Goal: Task Accomplishment & Management: Manage account settings

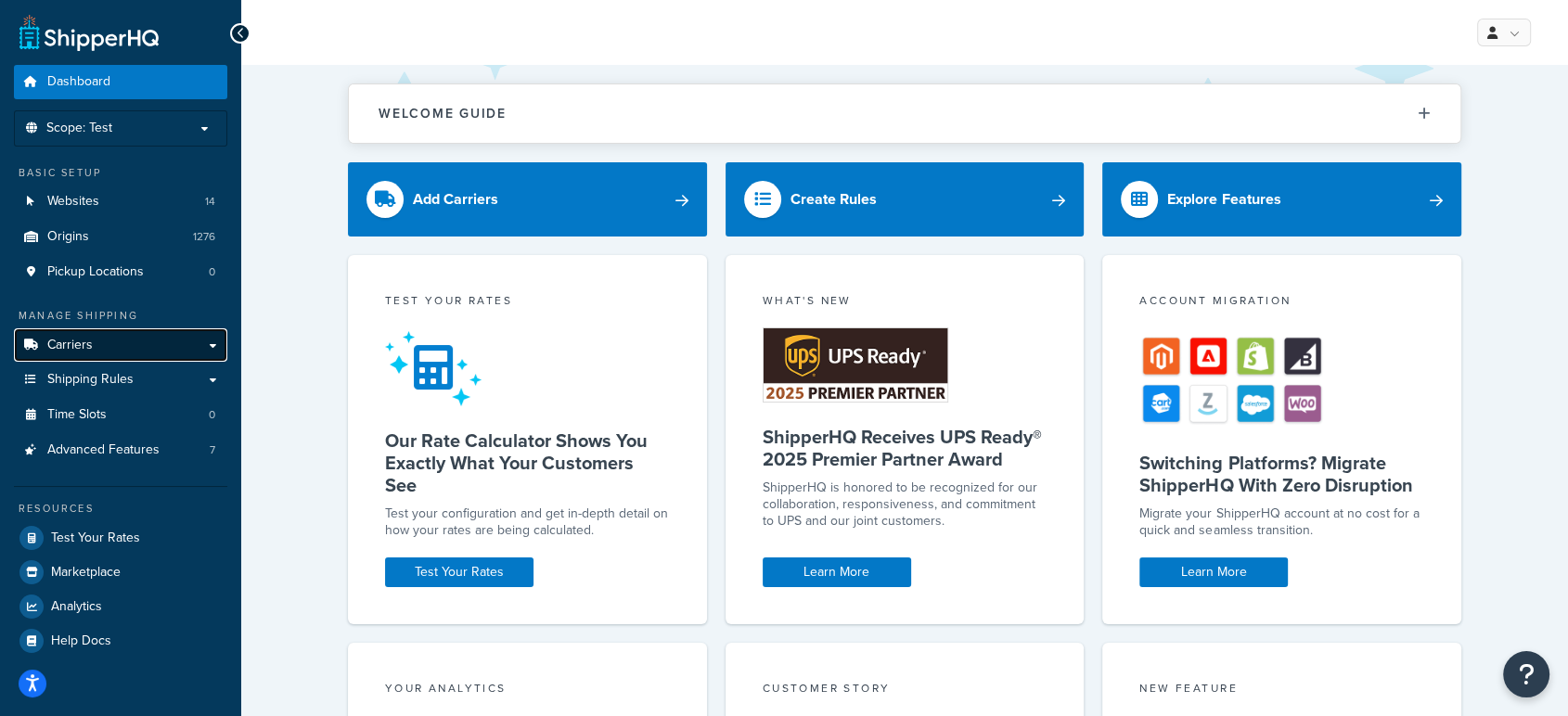
click at [112, 354] on link "Carriers" at bounding box center [120, 346] width 213 height 35
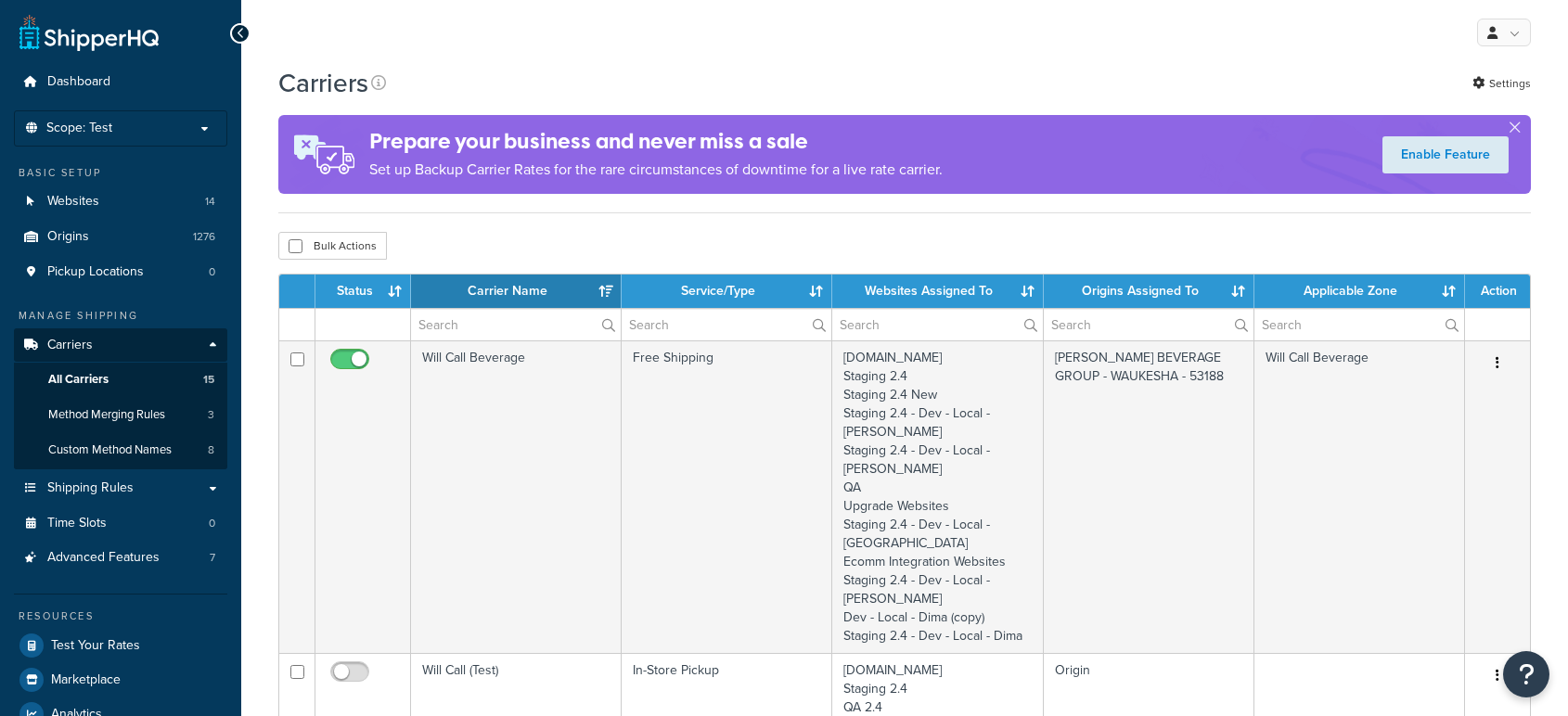
select select "15"
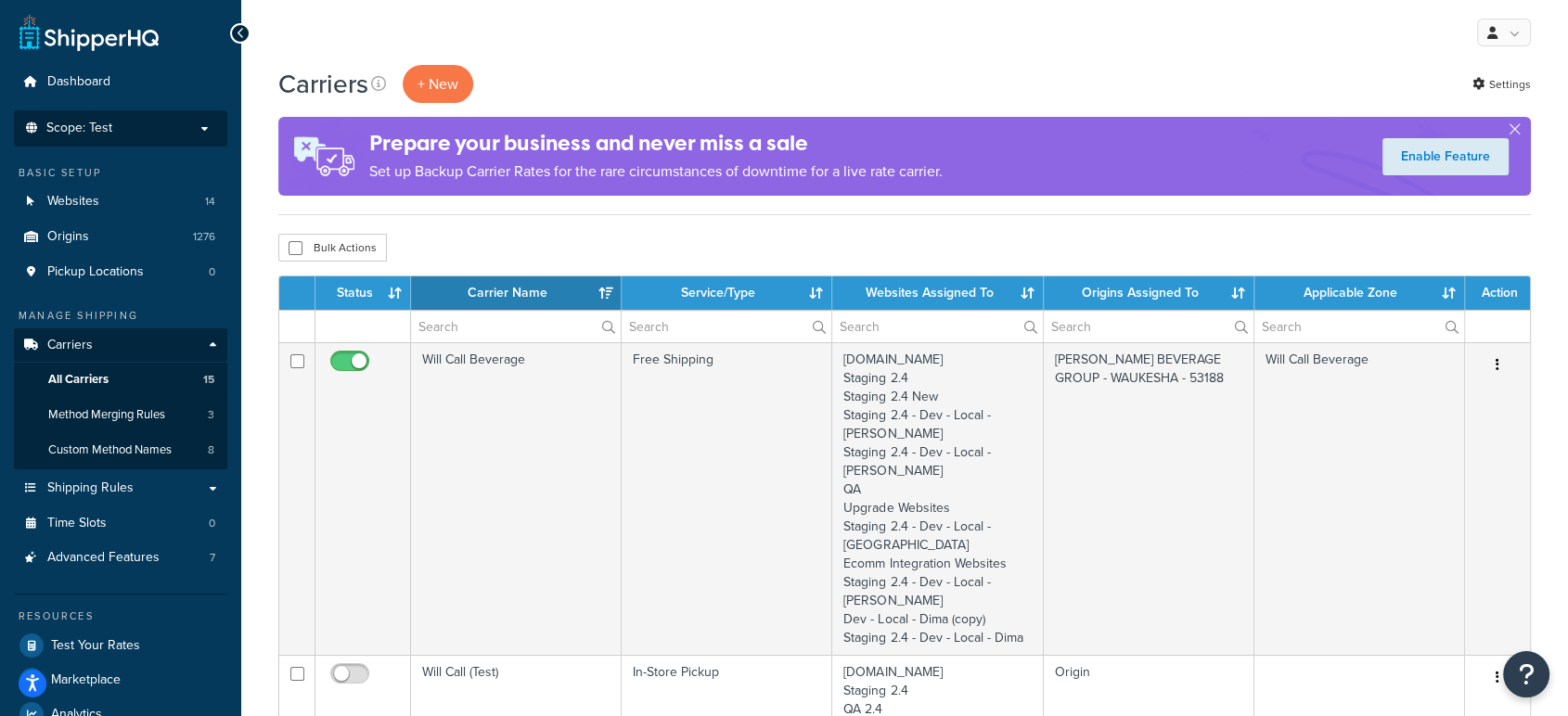
click at [138, 128] on p "Scope: Test" at bounding box center [121, 128] width 197 height 15
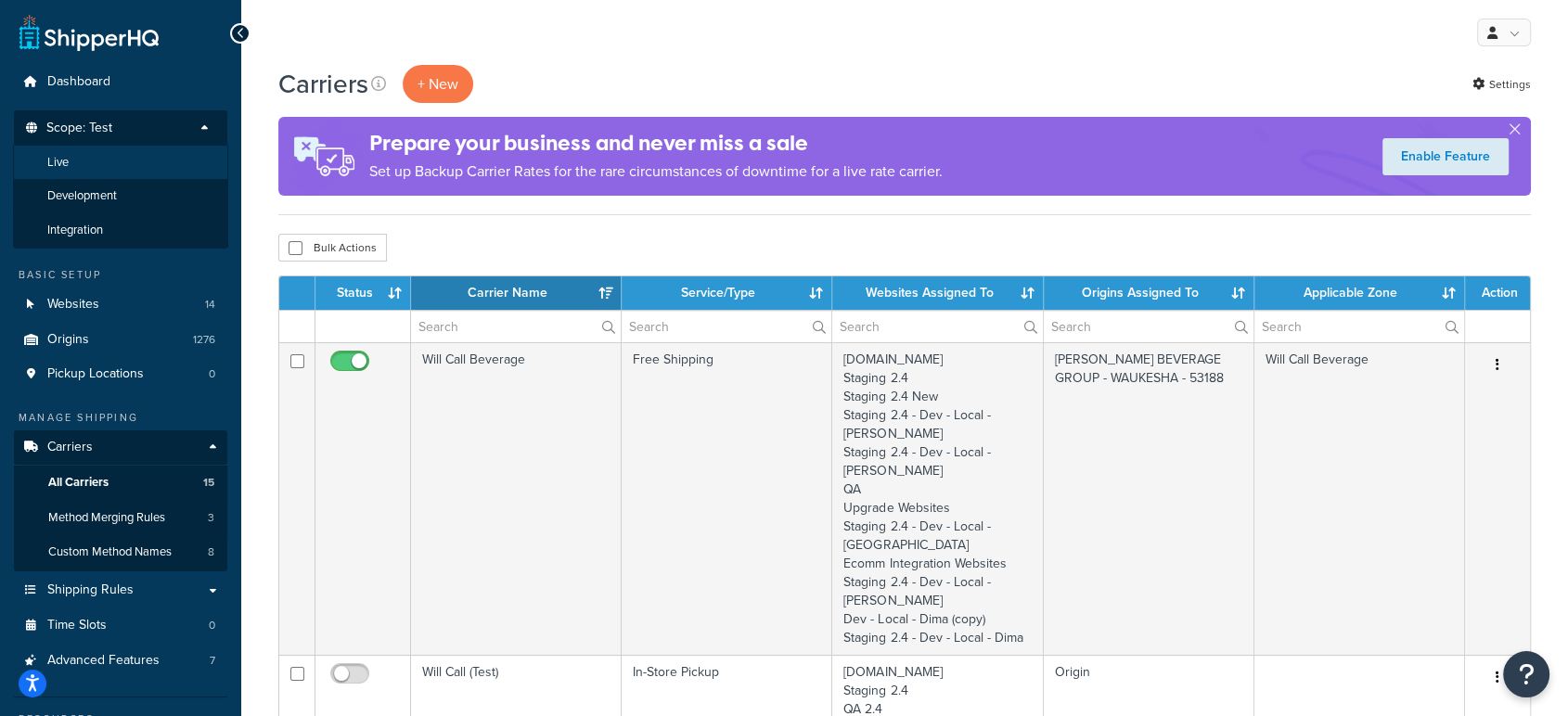
click at [86, 157] on li "Live" at bounding box center [120, 163] width 215 height 35
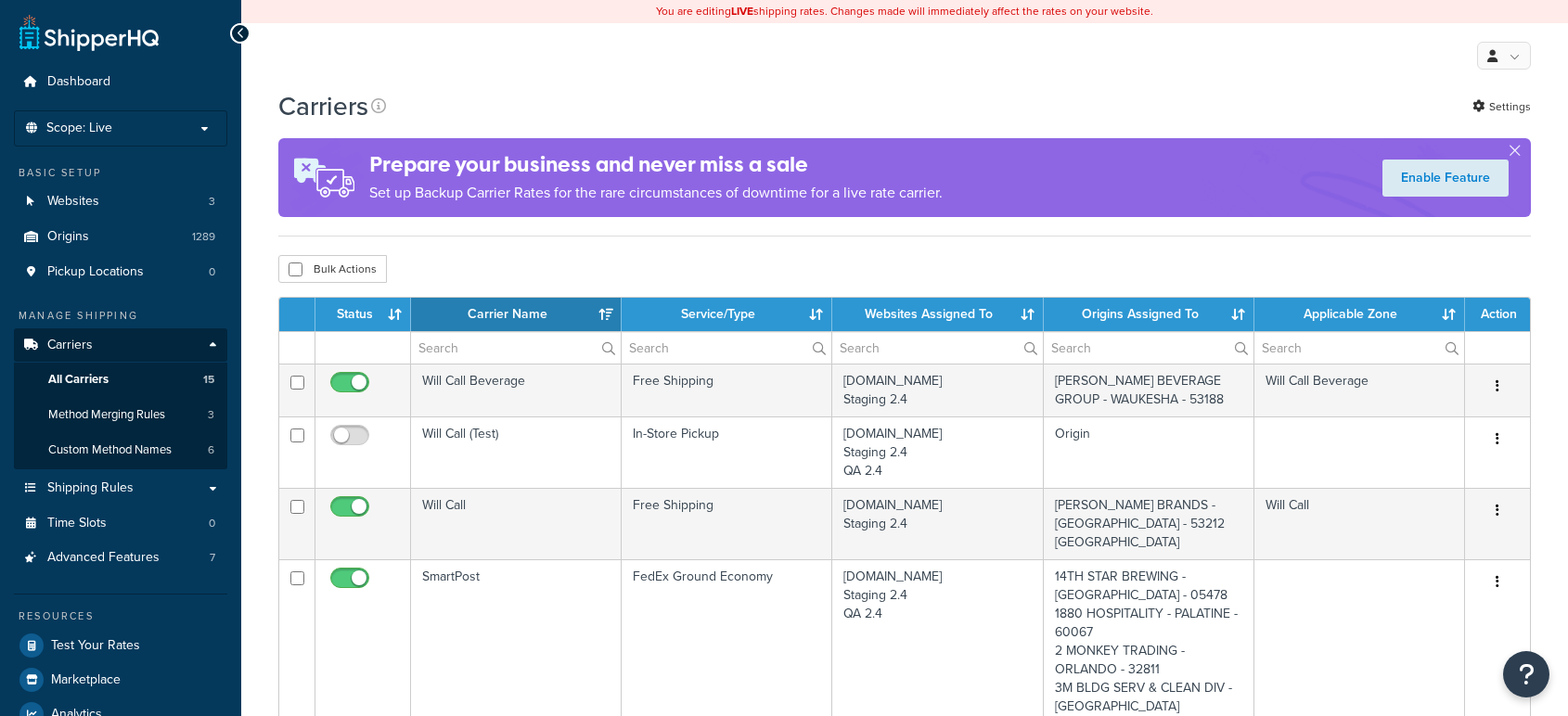
select select "15"
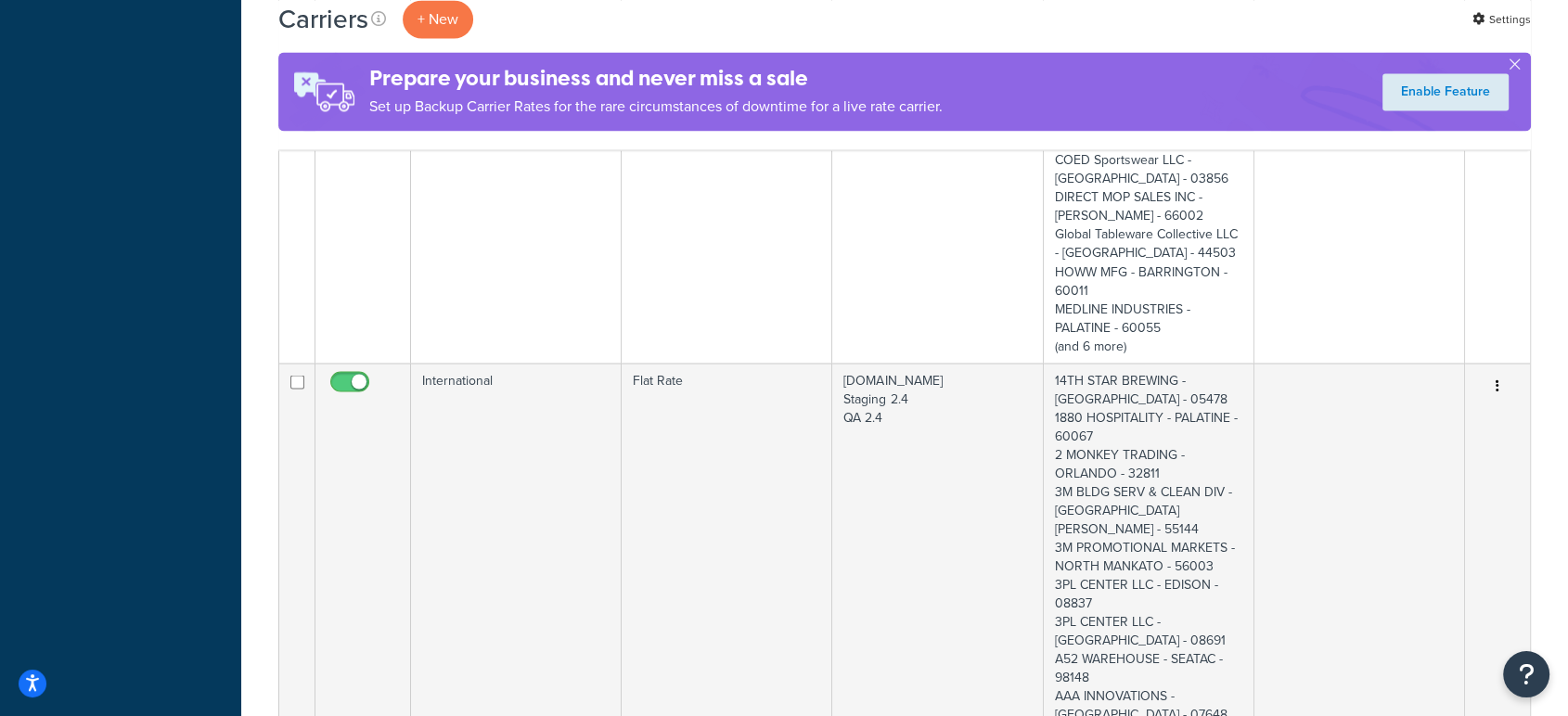
scroll to position [3400, 0]
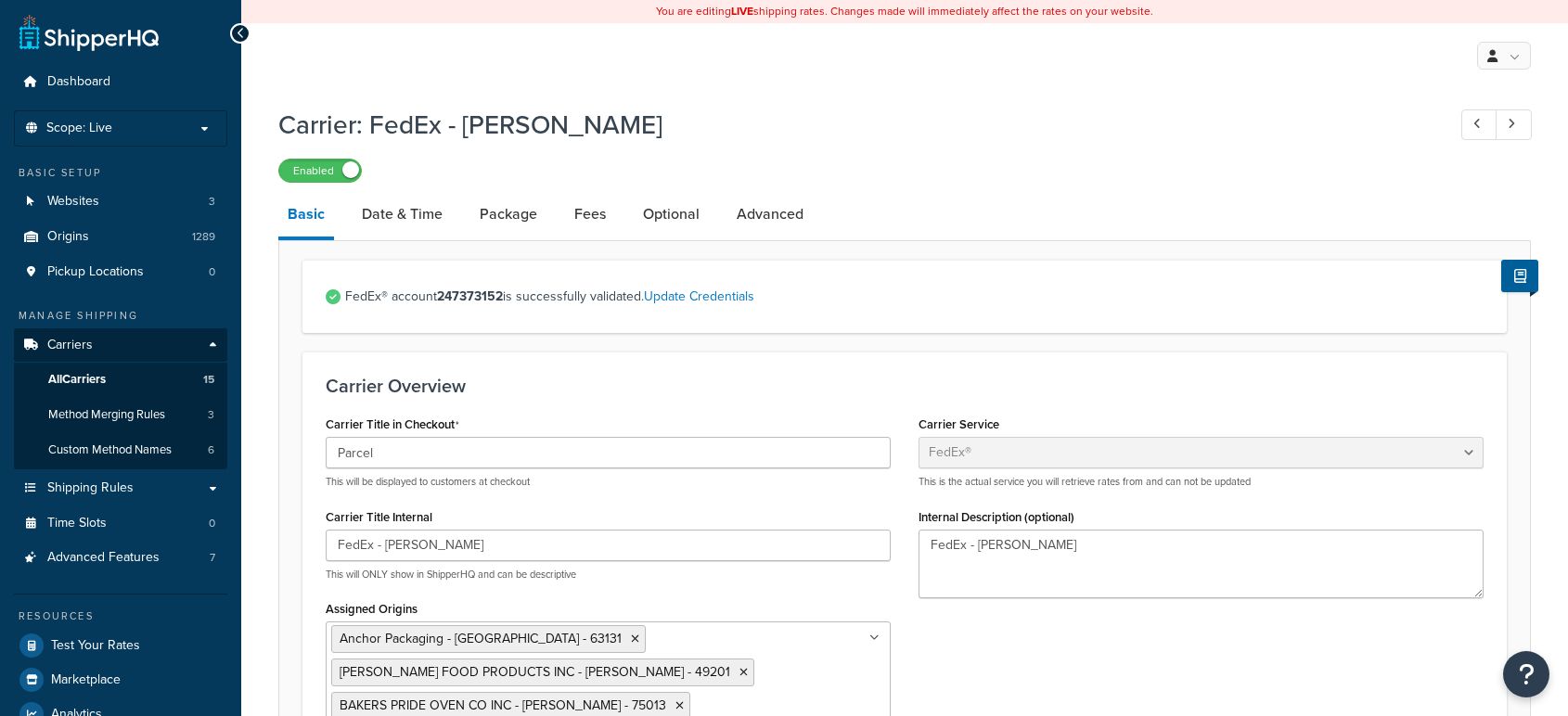
select select "fedEx"
select select "REGULAR_PICKUP"
select select "YOUR_PACKAGING"
click at [520, 217] on link "Package" at bounding box center [508, 214] width 76 height 44
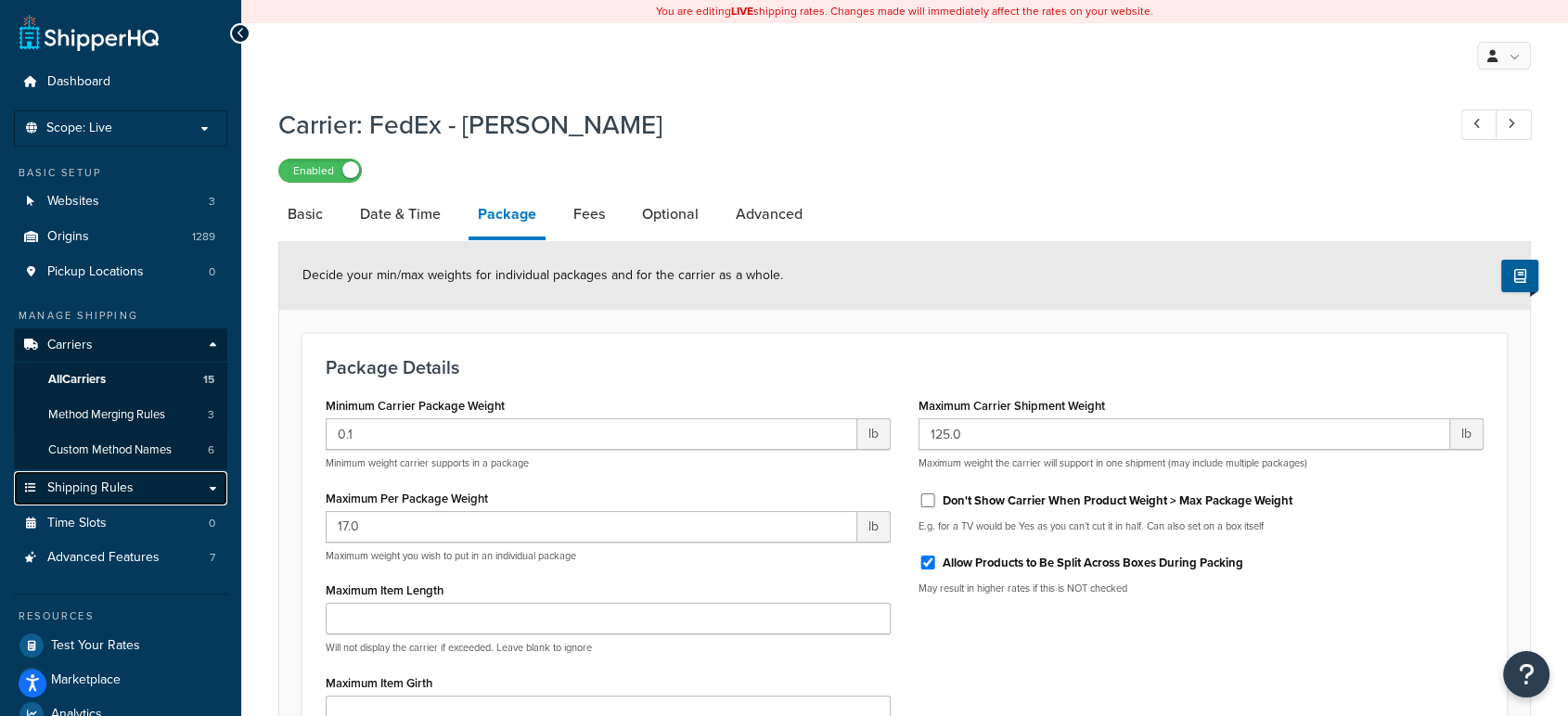
click at [127, 488] on span "Shipping Rules" at bounding box center [90, 488] width 86 height 15
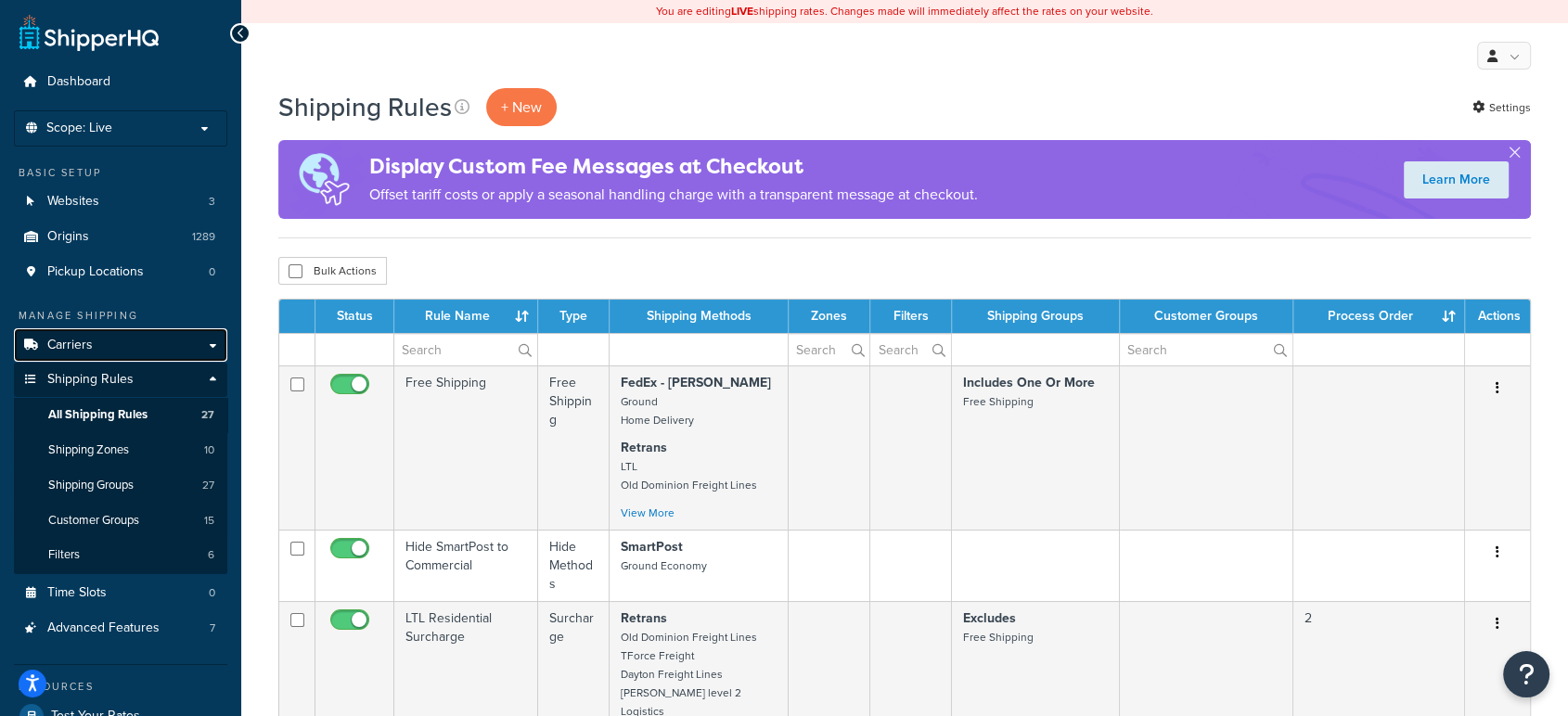
click at [104, 340] on link "Carriers" at bounding box center [120, 346] width 213 height 35
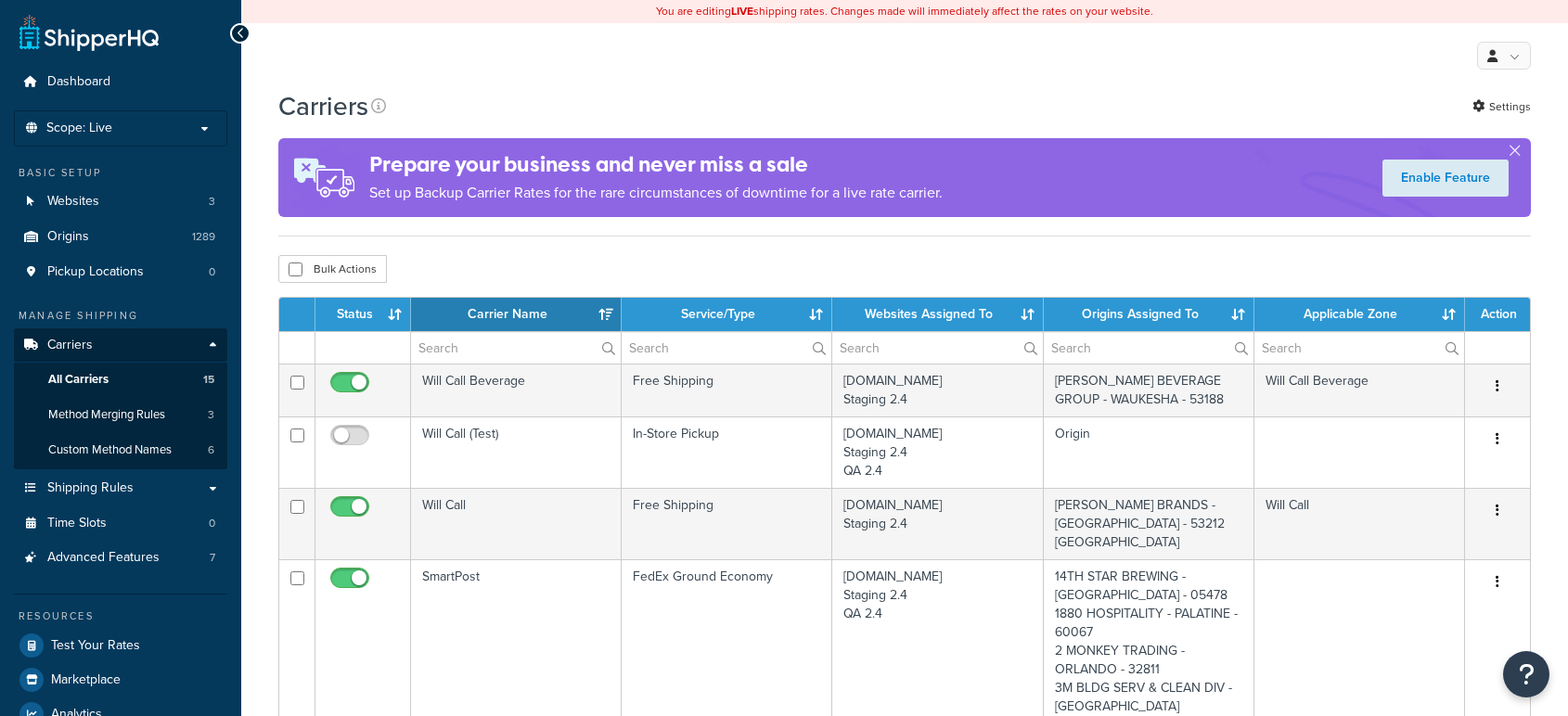
select select "15"
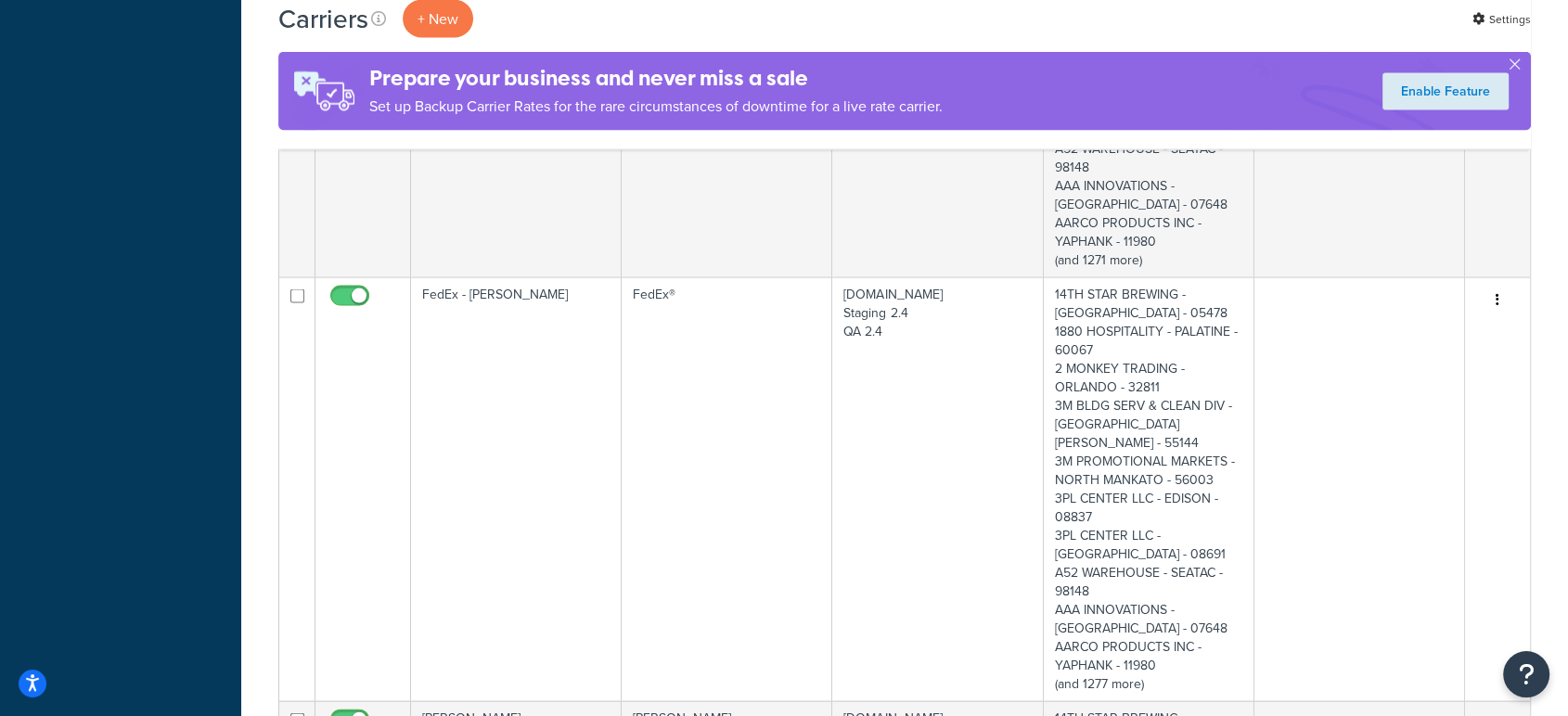
scroll to position [3812, 0]
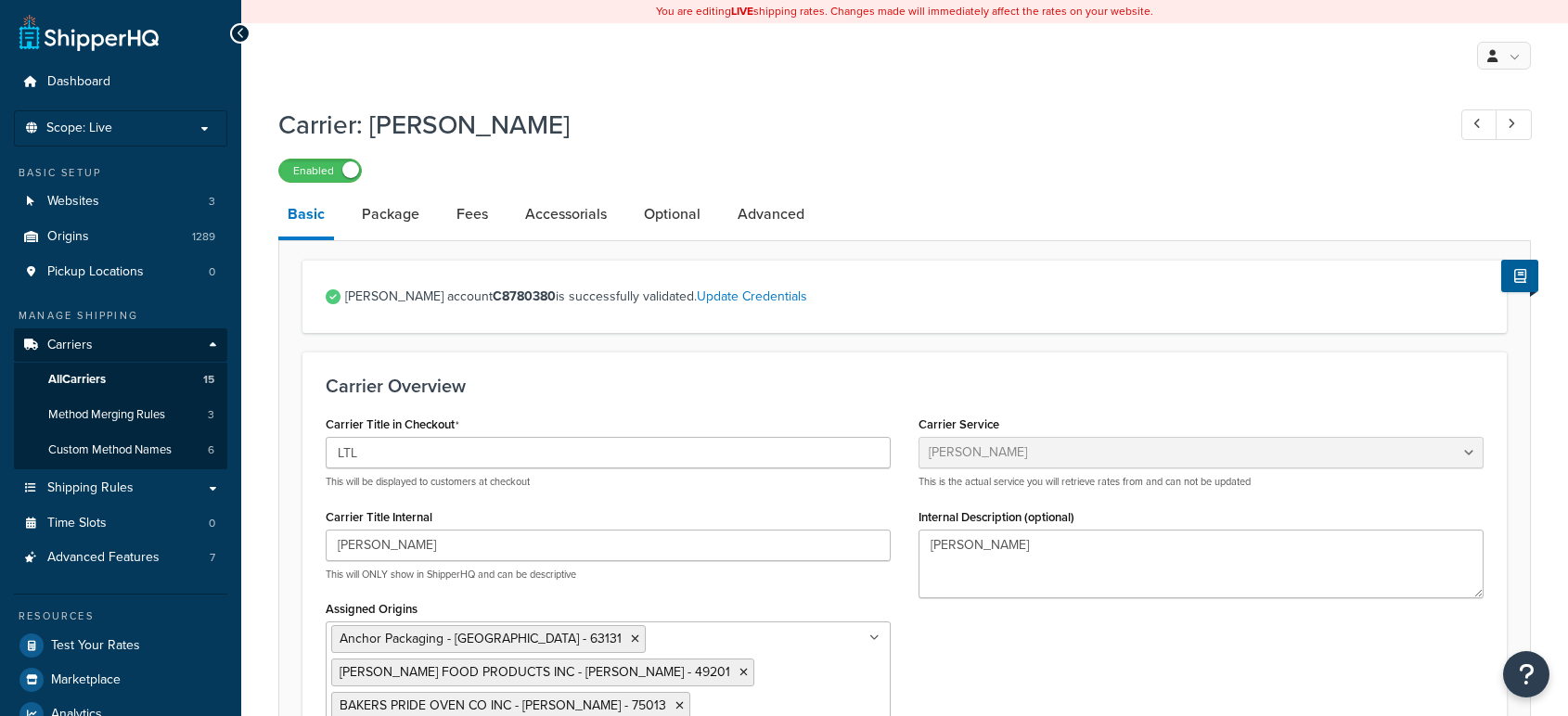
select select "chRobinsonFreight"
click at [375, 219] on link "Package" at bounding box center [391, 214] width 76 height 44
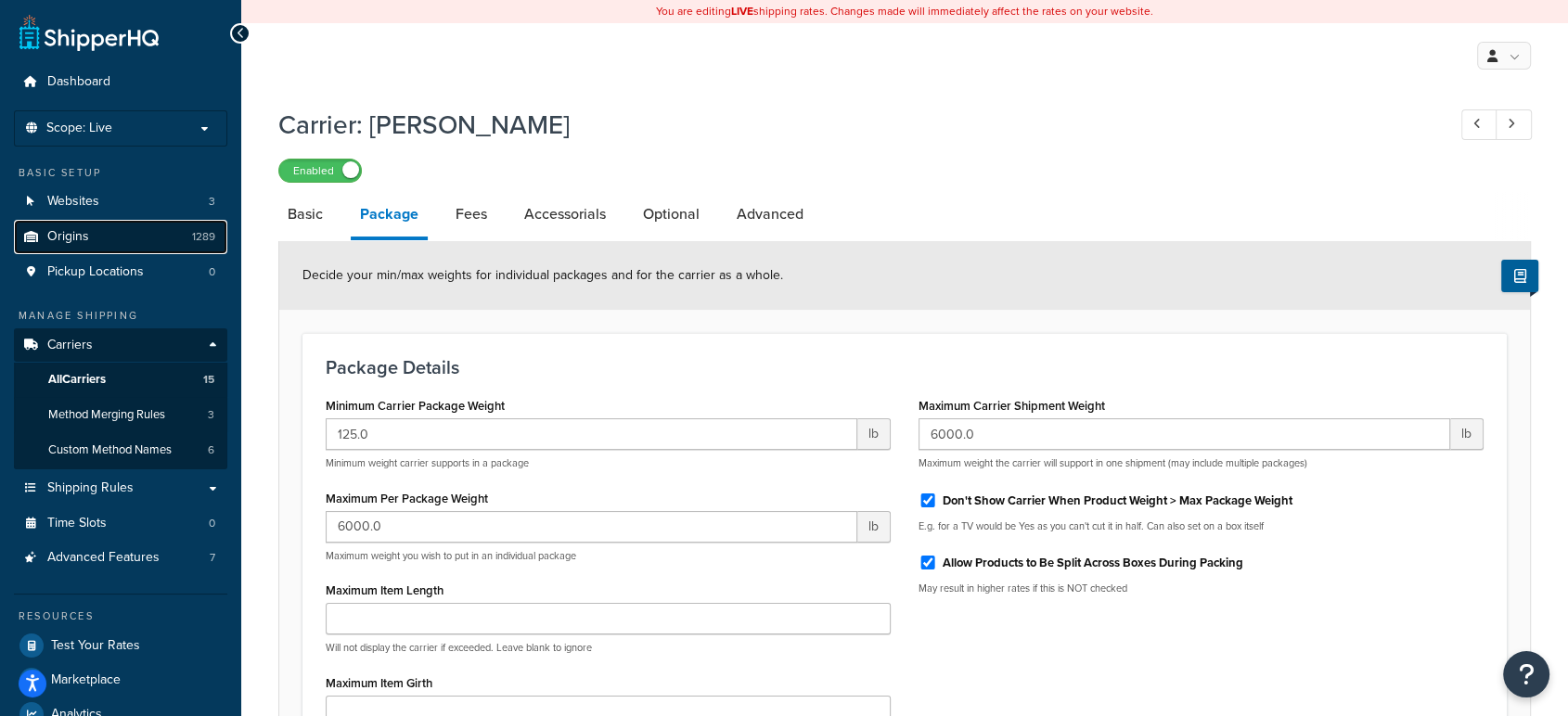
click at [70, 240] on span "Origins" at bounding box center [68, 237] width 41 height 15
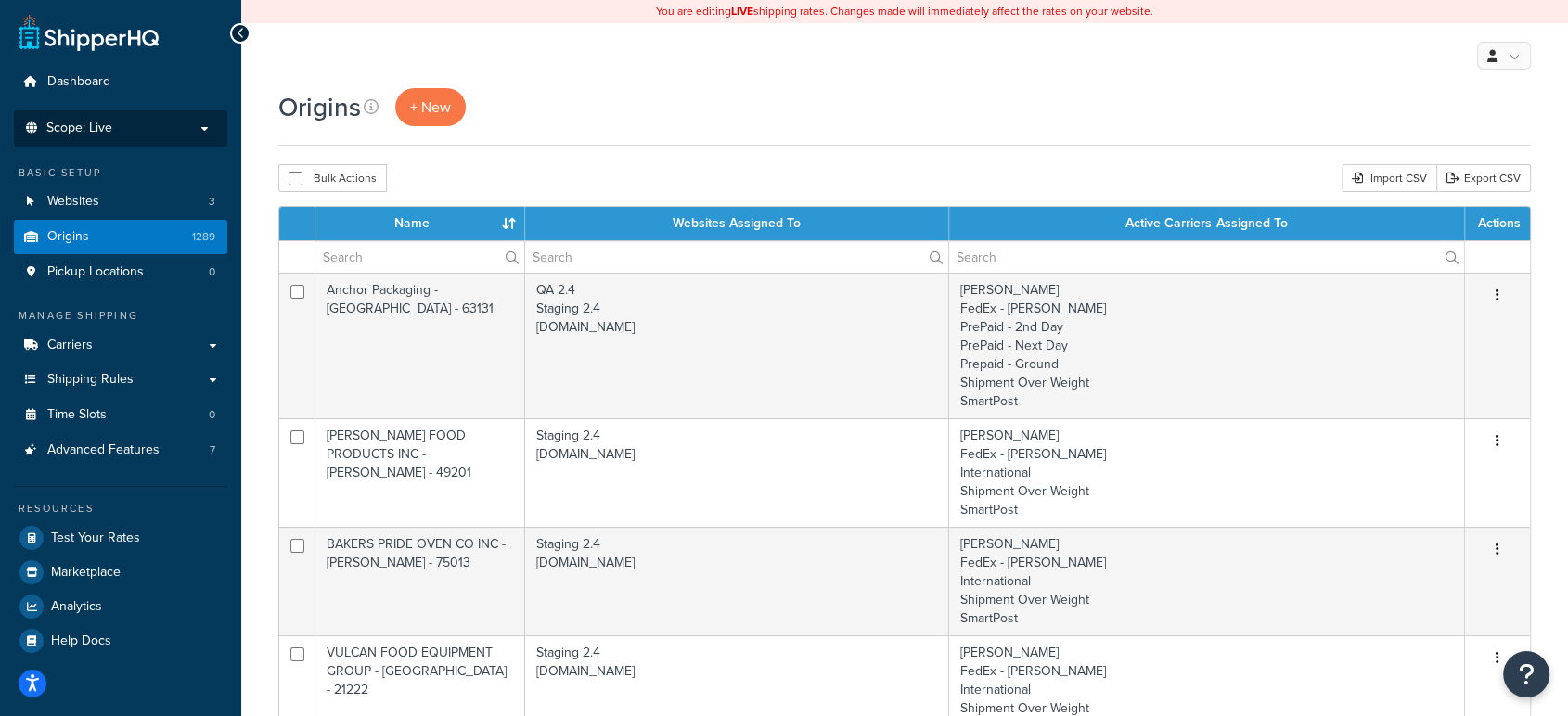
click at [160, 125] on p "Scope: Live" at bounding box center [121, 128] width 197 height 15
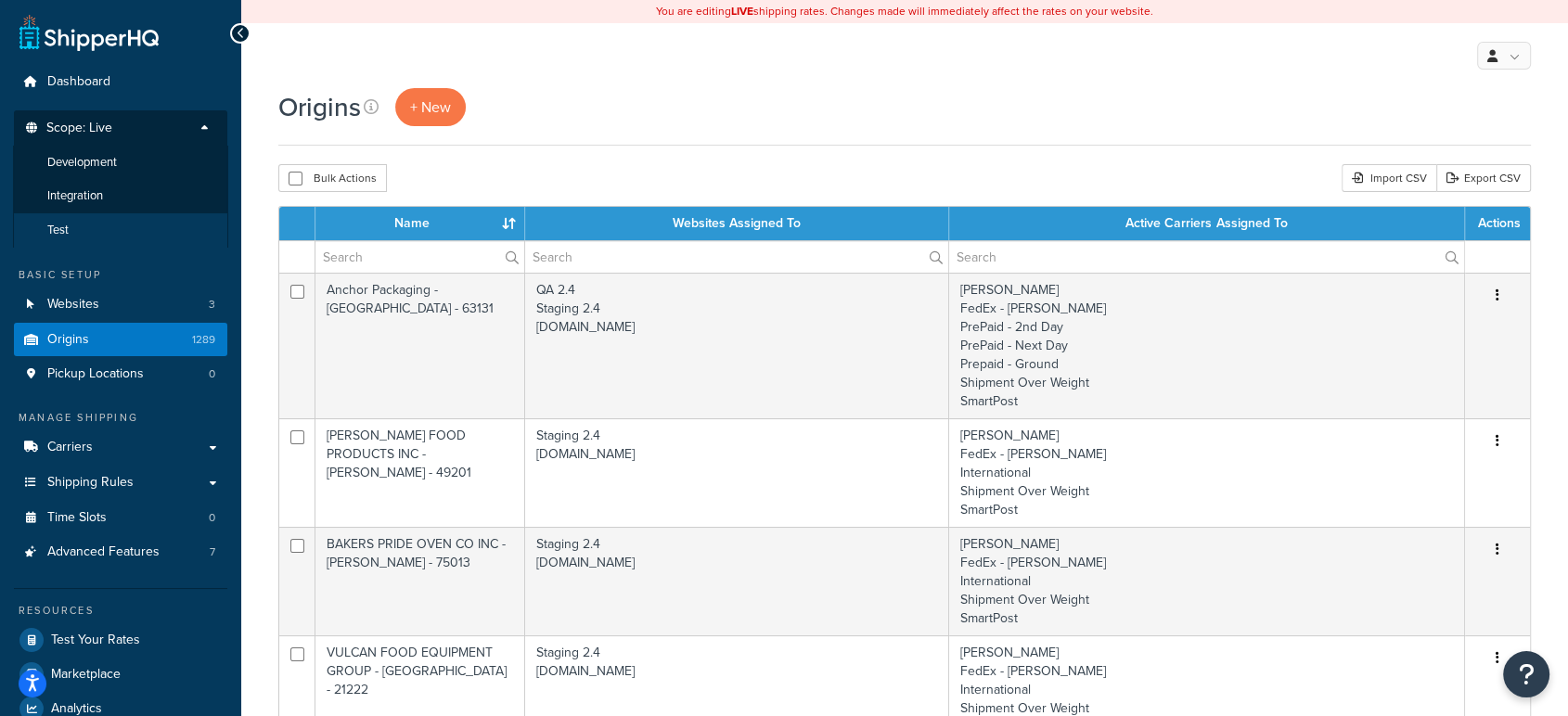
click at [117, 233] on li "Test" at bounding box center [120, 230] width 215 height 35
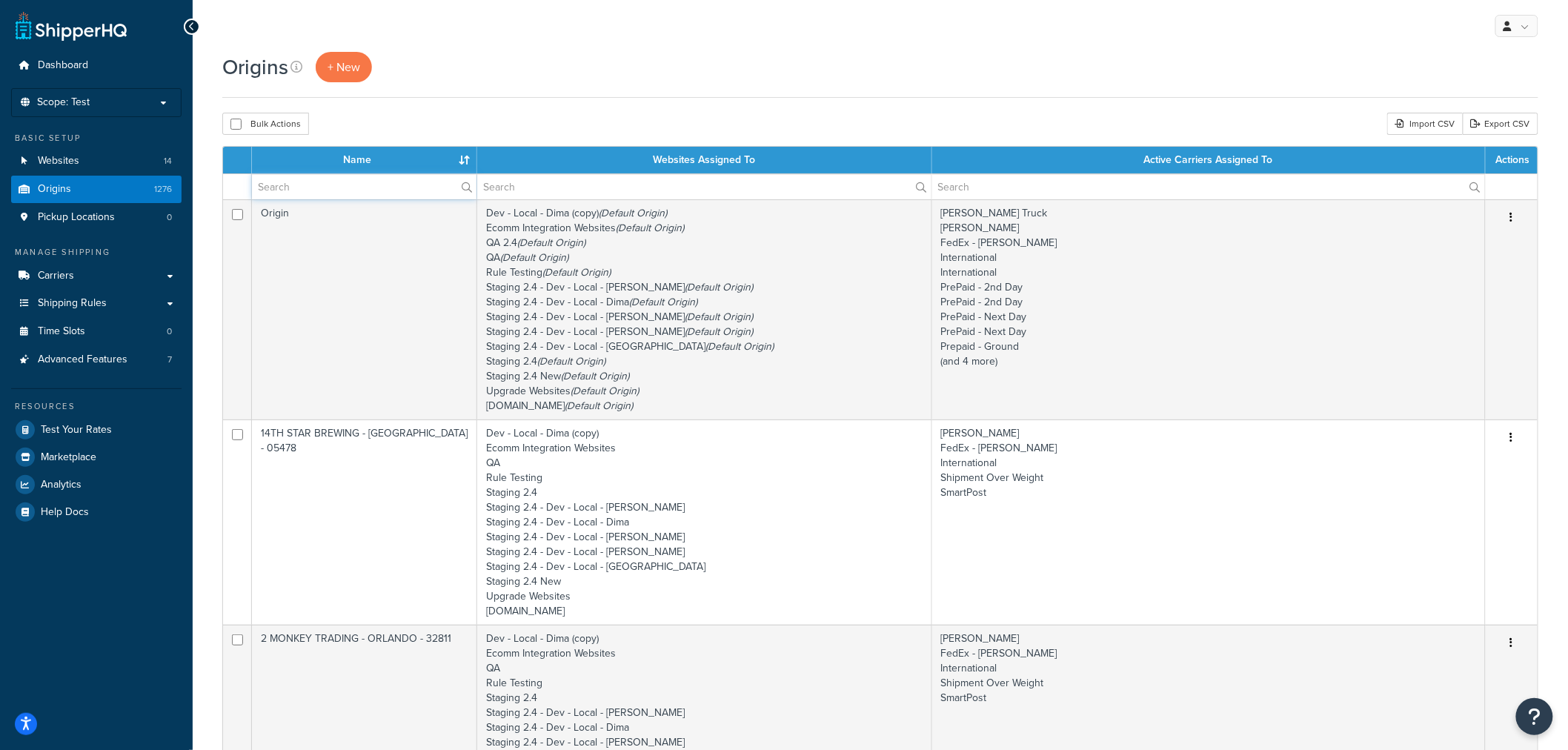
click at [394, 194] on input "text" at bounding box center [364, 186] width 225 height 25
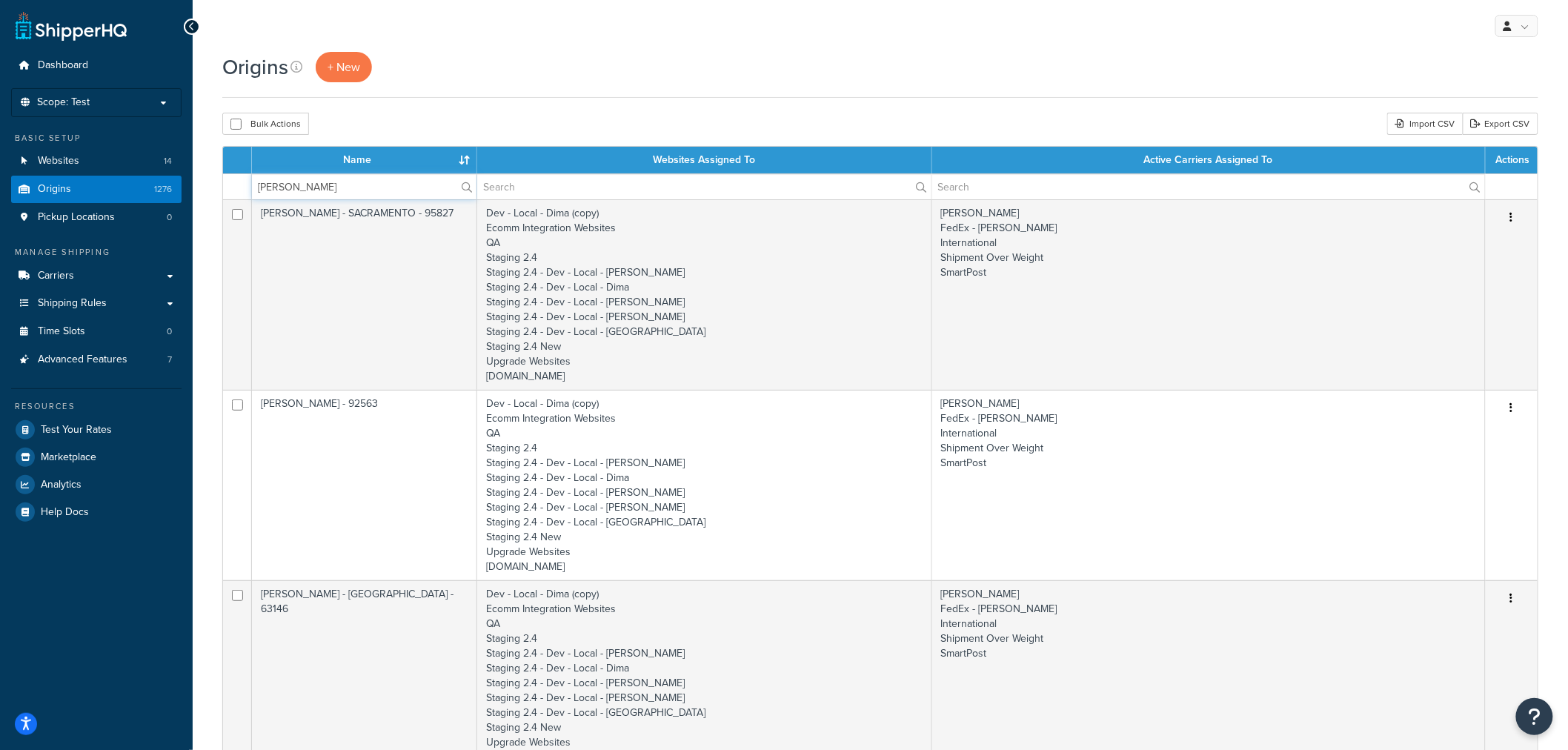
click at [361, 179] on input "[PERSON_NAME]" at bounding box center [364, 186] width 225 height 25
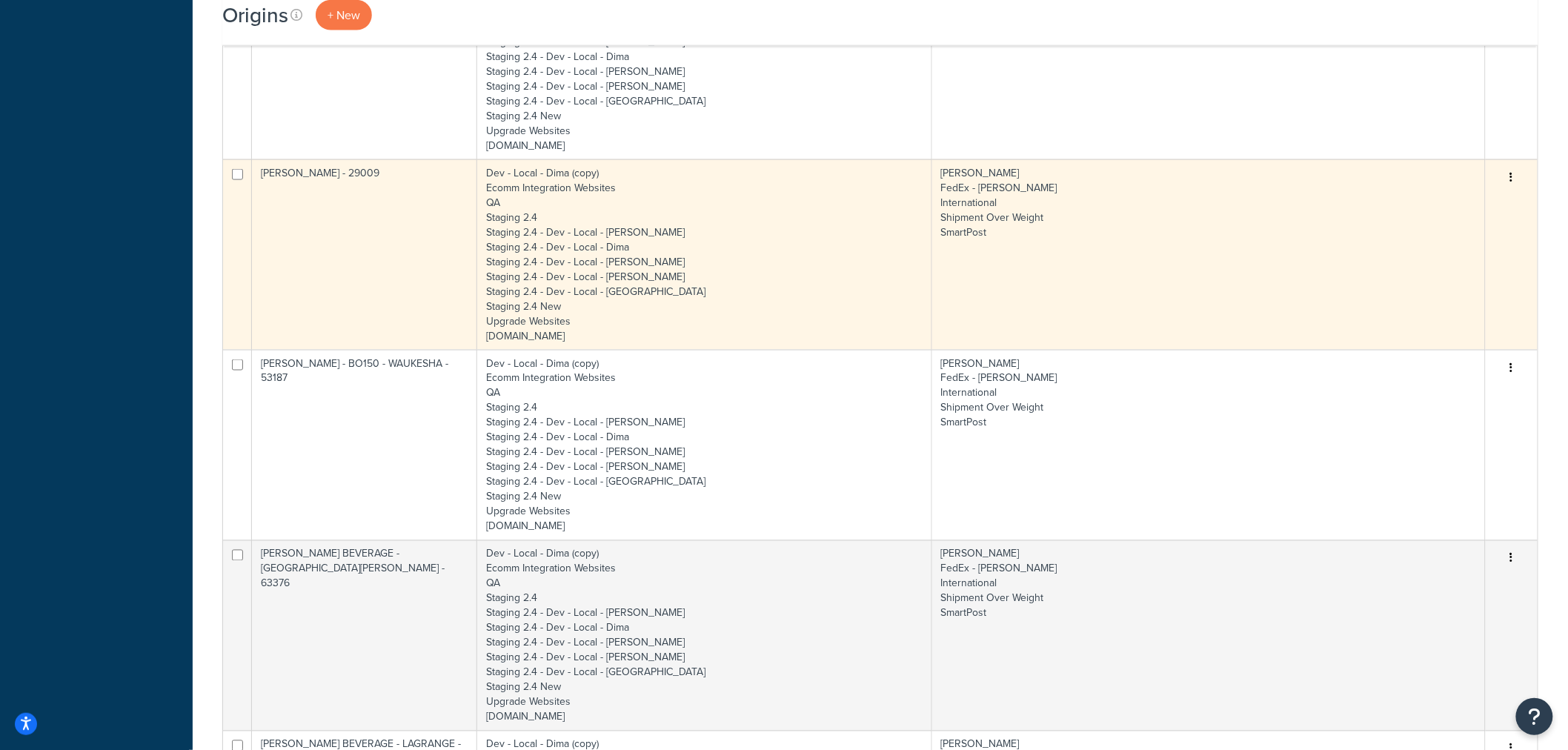
scroll to position [823, 0]
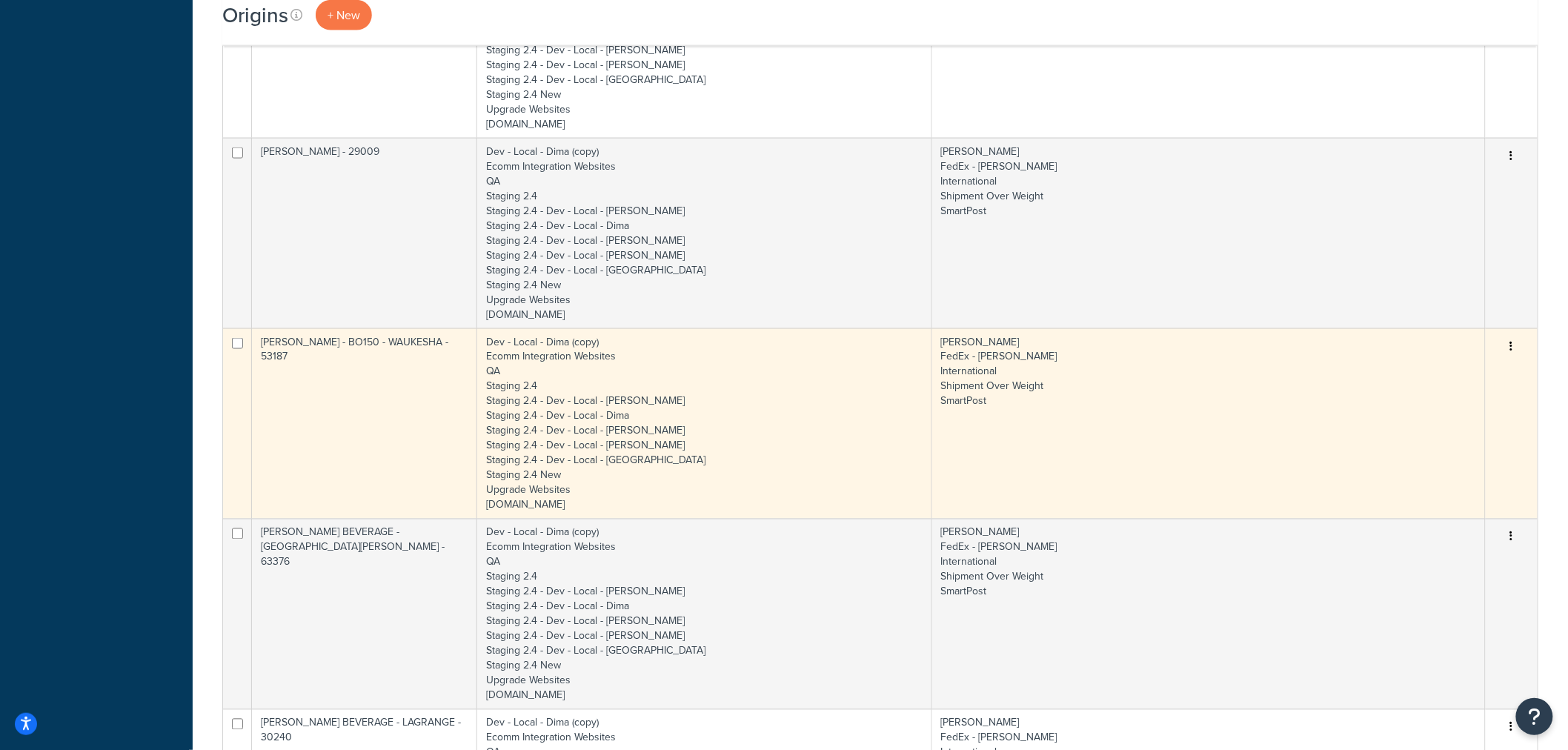
type input "[PERSON_NAME] -"
click at [352, 410] on td "[PERSON_NAME] - BO150 - WAUKESHA - 53187" at bounding box center [364, 423] width 226 height 190
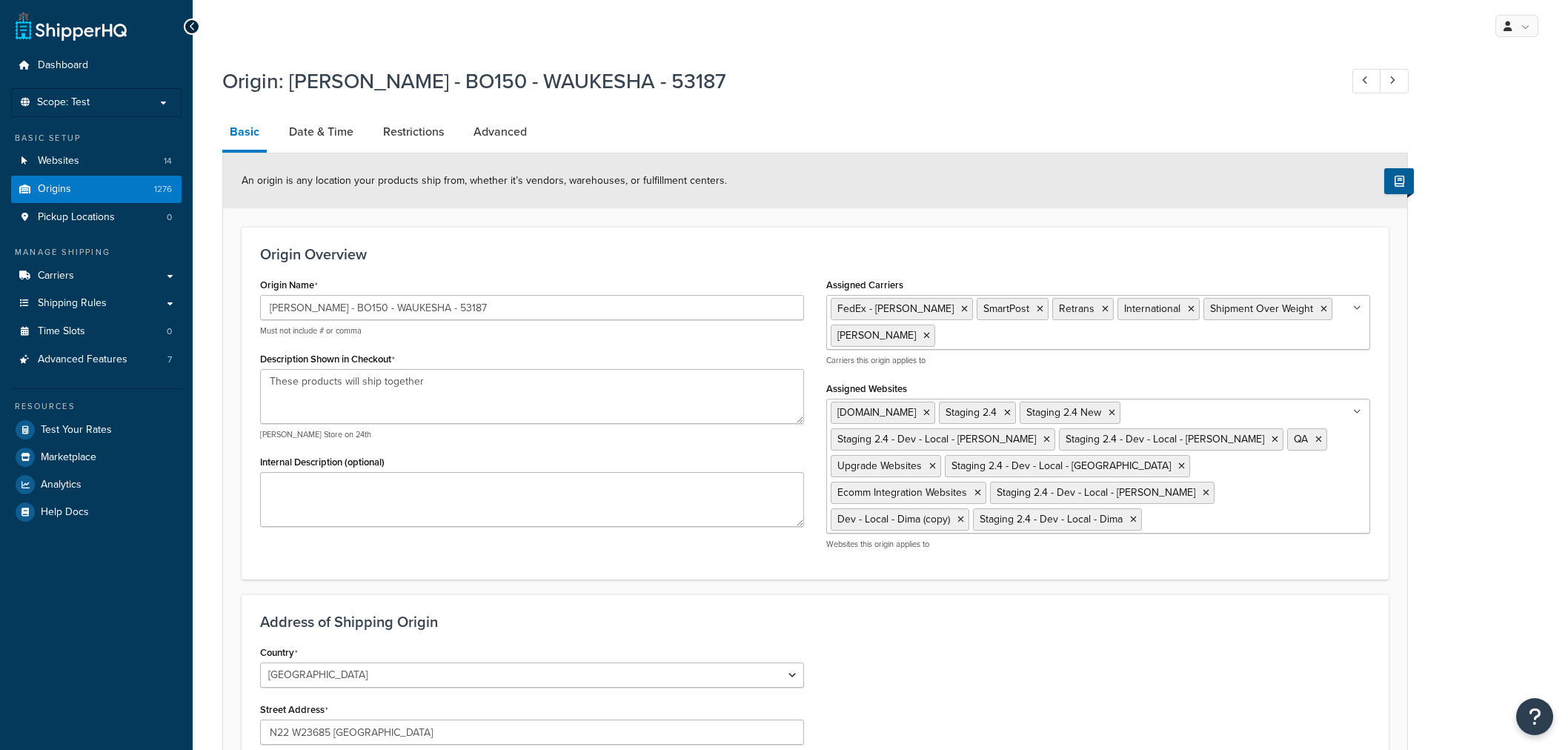
select select "49"
click at [412, 306] on input "[PERSON_NAME] - BO150 - WAUKESHA - 53187" at bounding box center [532, 307] width 544 height 25
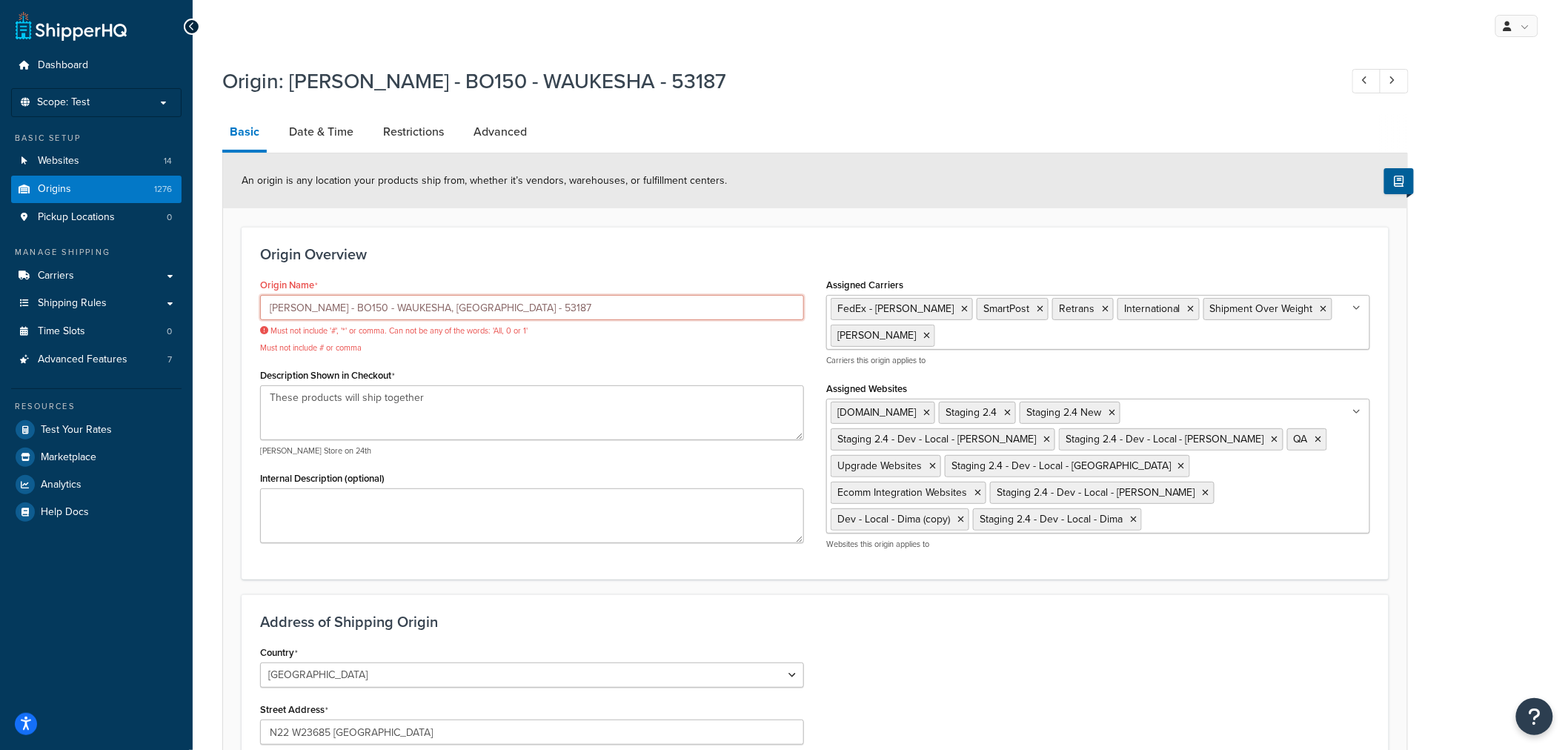
click at [431, 308] on input "[PERSON_NAME] - BO150 - WAUKESHA, [GEOGRAPHIC_DATA] - 53187" at bounding box center [532, 307] width 544 height 25
click at [421, 305] on input "[PERSON_NAME] - BO150 - WAUKESHA, [GEOGRAPHIC_DATA] - 53187" at bounding box center [532, 307] width 544 height 25
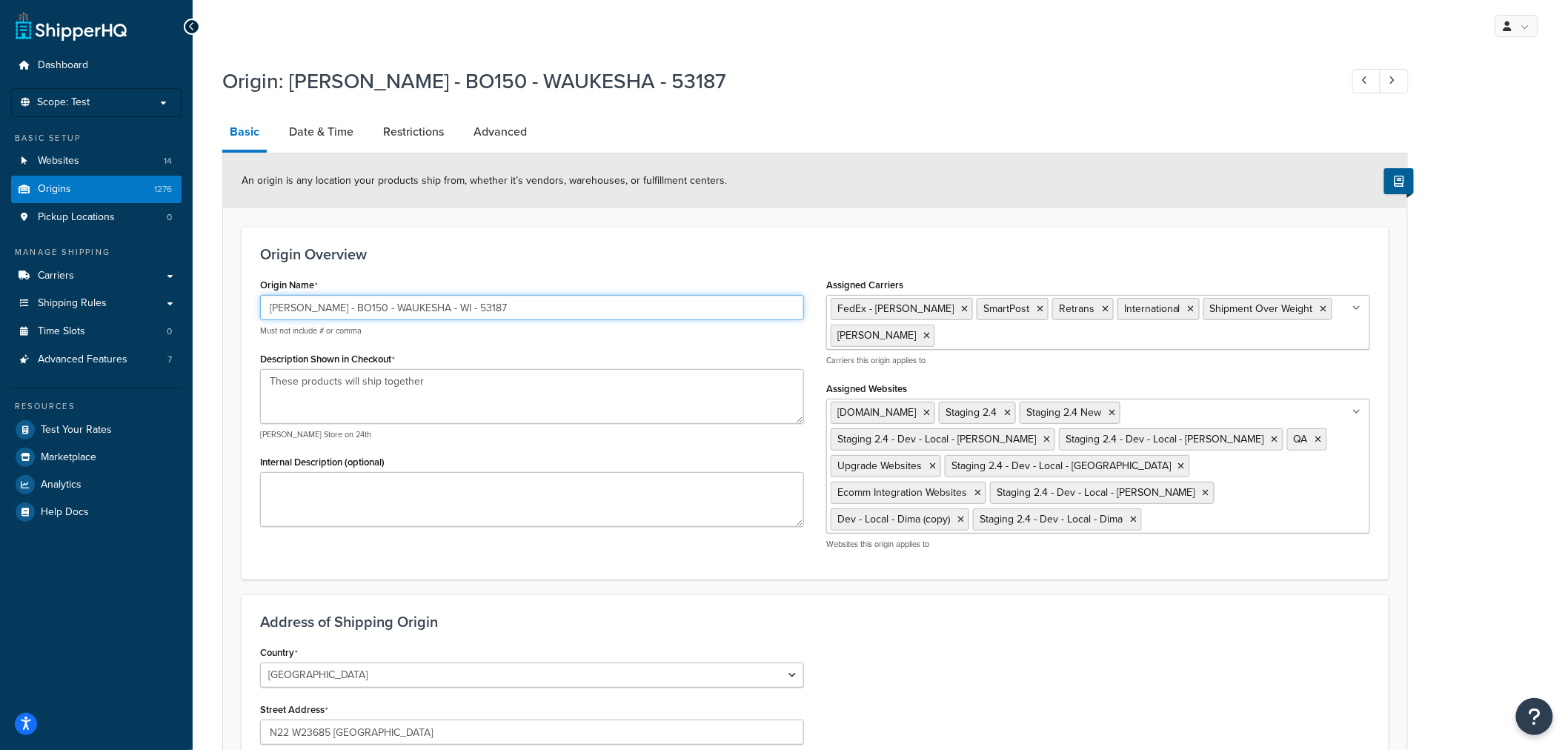
type input "[PERSON_NAME] - BO150 - WAUKESHA - WI - 53187"
click at [477, 277] on div "Origin Name [PERSON_NAME] - BO150 - WAUKESHA - WI - 53187 Must not include # or…" at bounding box center [532, 305] width 544 height 62
click at [786, 90] on h1 "Origin: [PERSON_NAME] - BO150 - WAUKESHA - 53187" at bounding box center [774, 82] width 1103 height 29
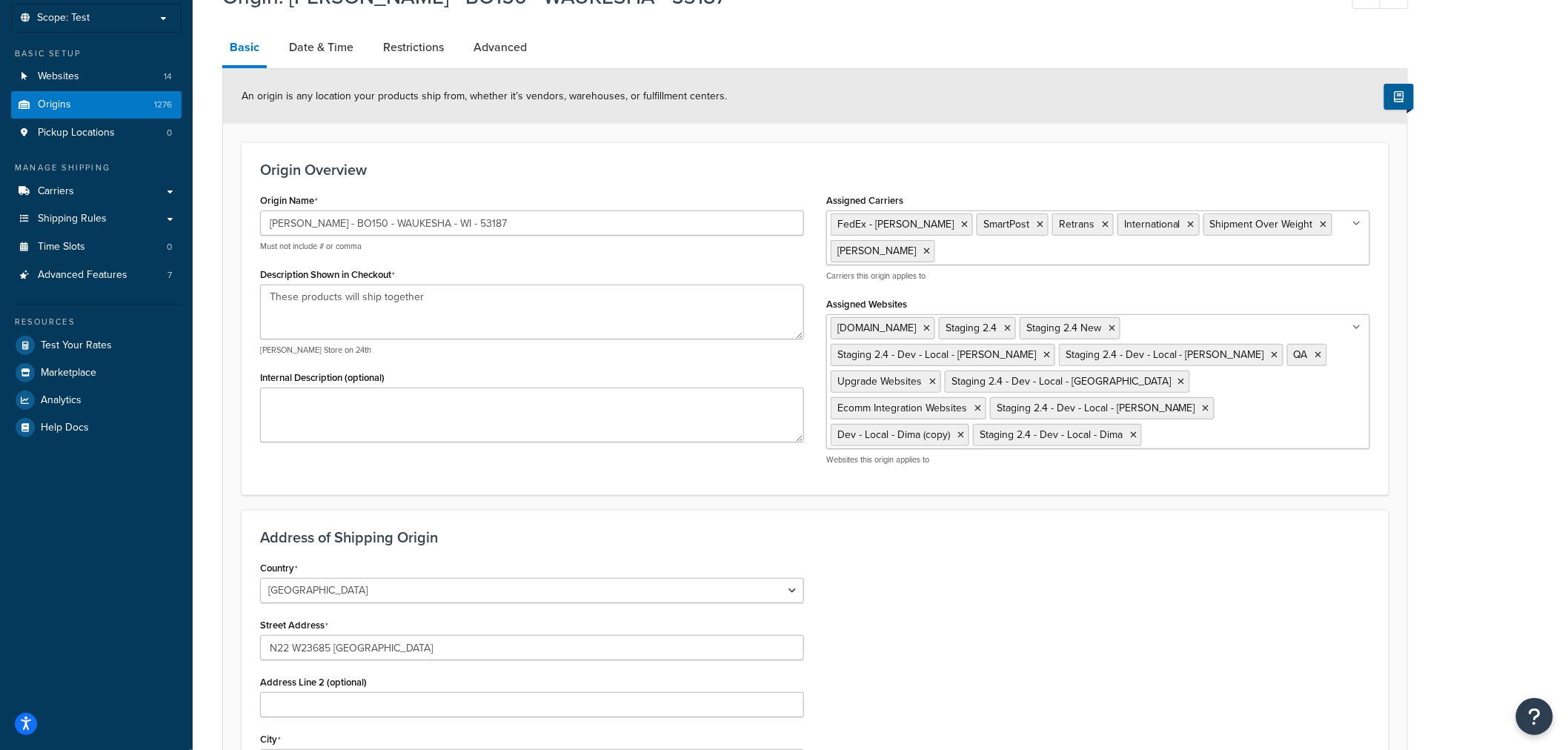
scroll to position [398, 0]
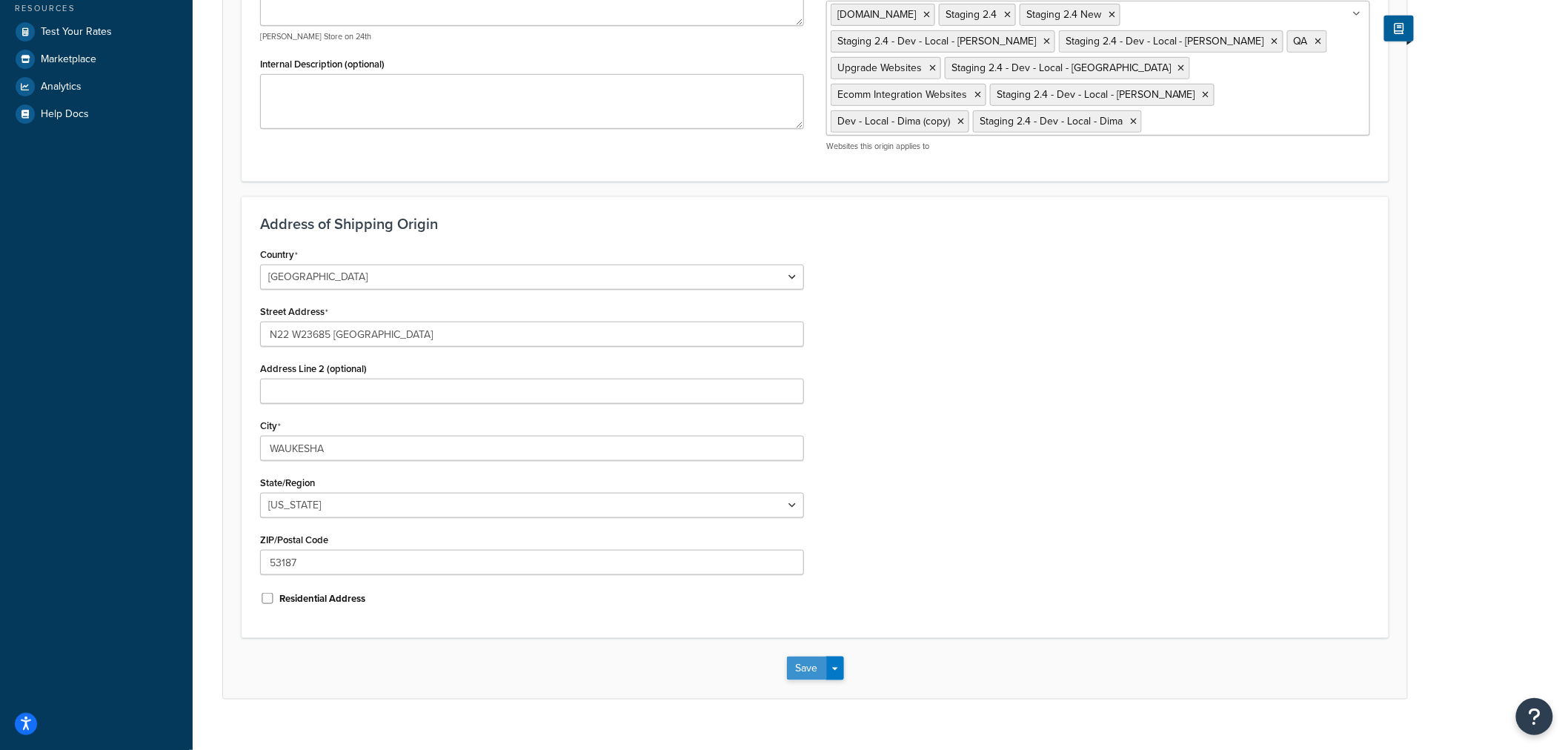
click at [802, 657] on button "Save" at bounding box center [807, 668] width 40 height 24
